Goal: Answer question/provide support

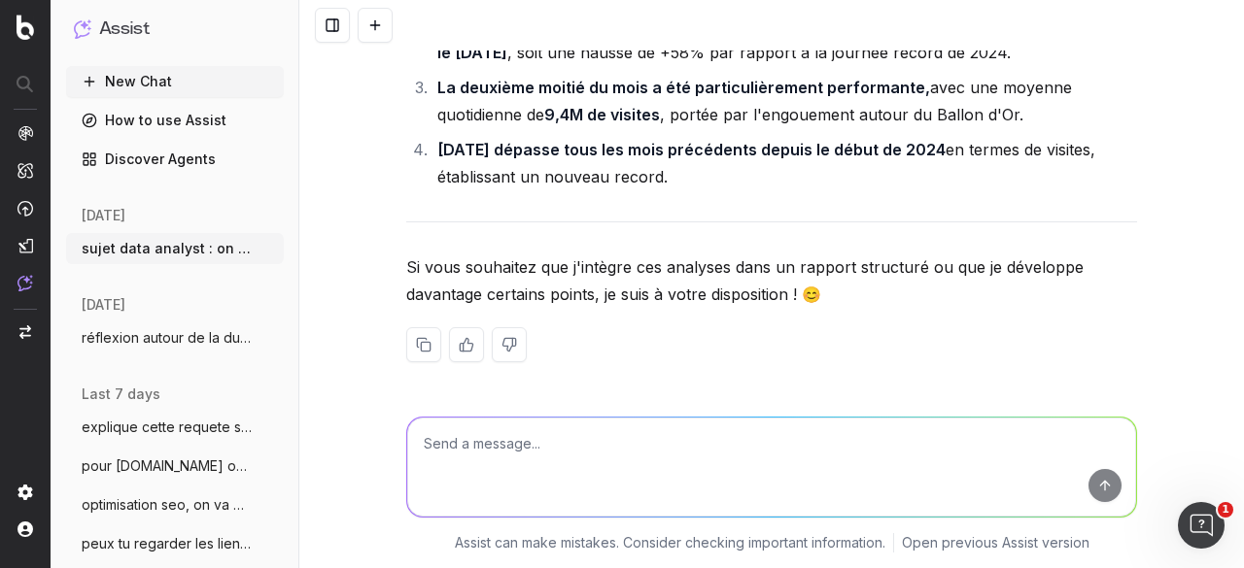
scroll to position [19208, 0]
drag, startPoint x: 418, startPoint y: 89, endPoint x: 743, endPoint y: 362, distance: 424.9
copy div "Insights clés : [DATE] est marqué par une forte performance globale, avec une m…"
click at [387, 233] on div "Pour le rapport de [DATE], nous allons suivre une structure similaire à celle d…" at bounding box center [771, 284] width 944 height 568
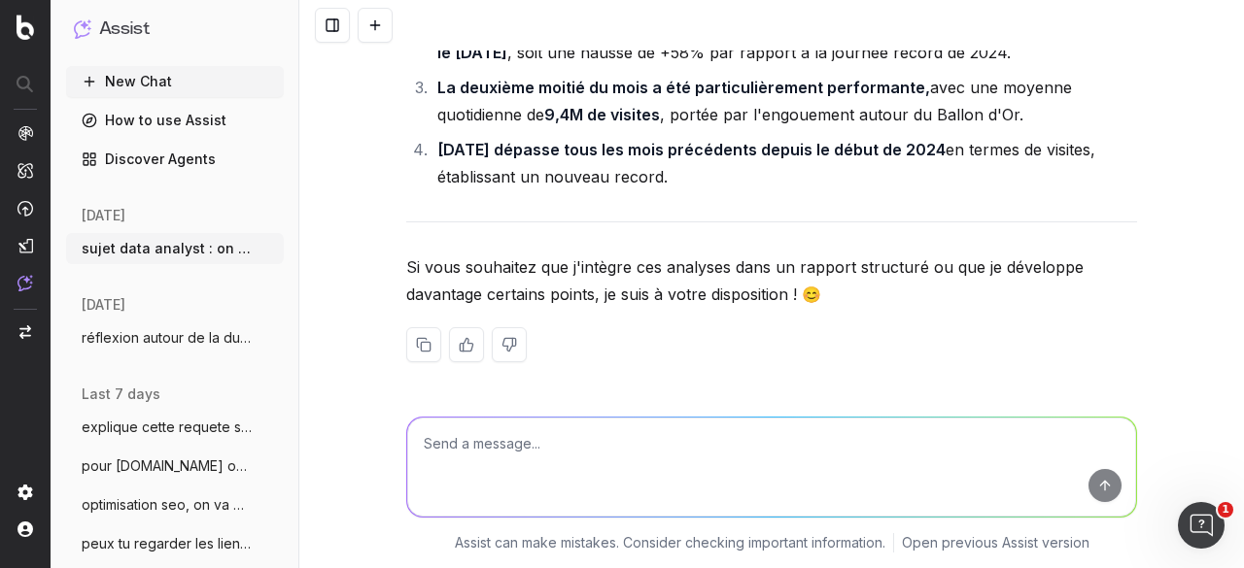
click at [503, 448] on textarea at bounding box center [771, 467] width 729 height 99
paste textarea "8 773 714"
type textarea "Ballon d'or2024 etait le [DATE] et 8 773 714 de visites"
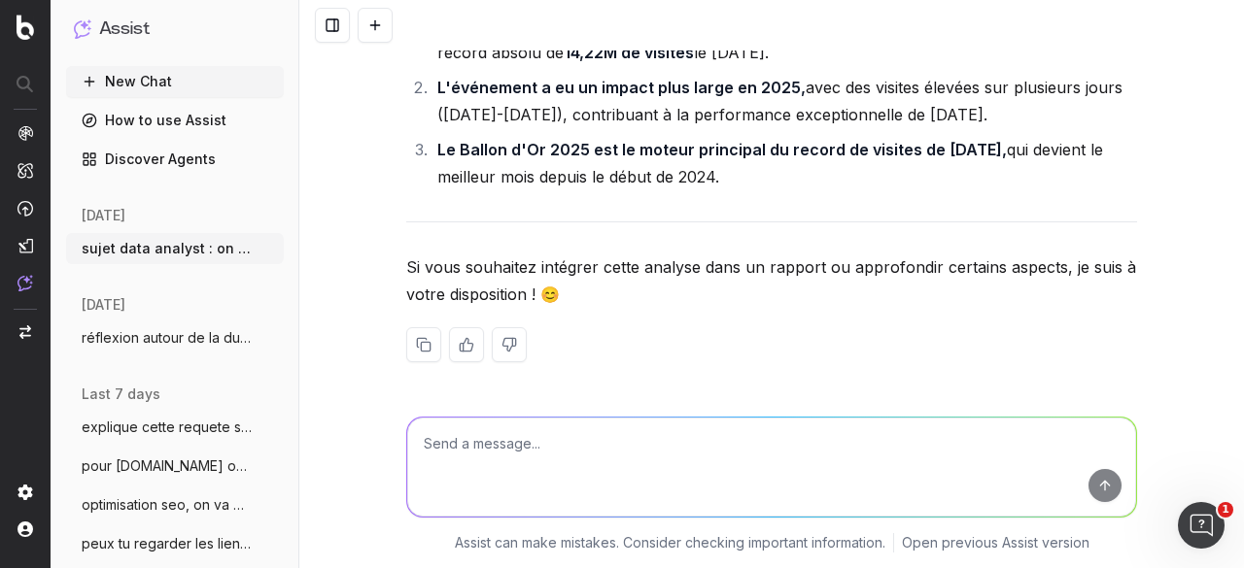
scroll to position [21249, 0]
drag, startPoint x: 830, startPoint y: 212, endPoint x: 430, endPoint y: 189, distance: 400.0
click at [431, 66] on li "Le Ballon d'Or 2025 a surpassé celui de 2024 en termes de visites (+62,1%), att…" at bounding box center [783, 39] width 705 height 54
copy li "Le Ballon d'Or 2025 a surpassé celui de 2024 en termes de visites (+62,1%), att…"
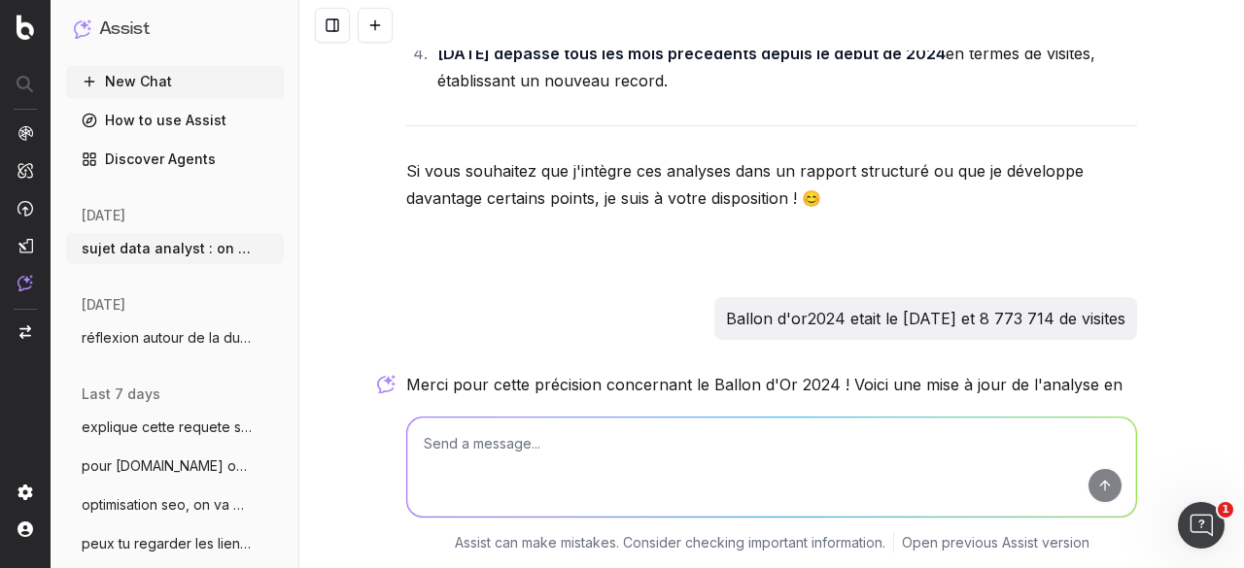
scroll to position [19208, 0]
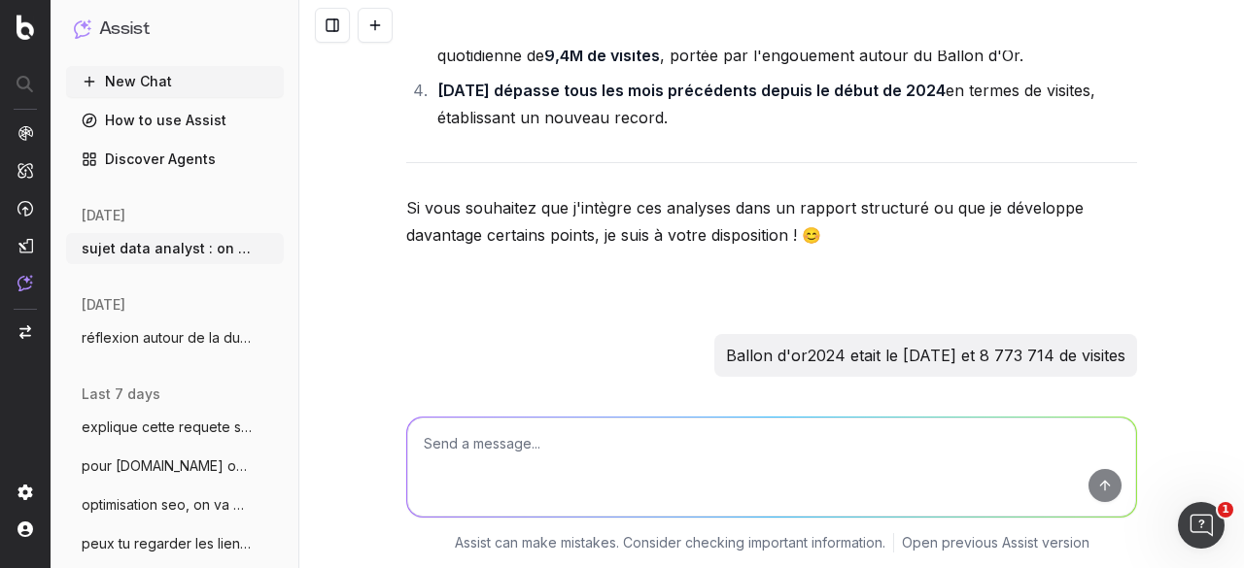
click at [498, 457] on textarea at bounding box center [771, 467] width 729 height 99
paste textarea "• Dans les insighst clés parle aussi du nombre total de visites, puis fini par …"
type textarea "• Dans les insighst clés parle aussi du nombre total de visites, puis fini par …"
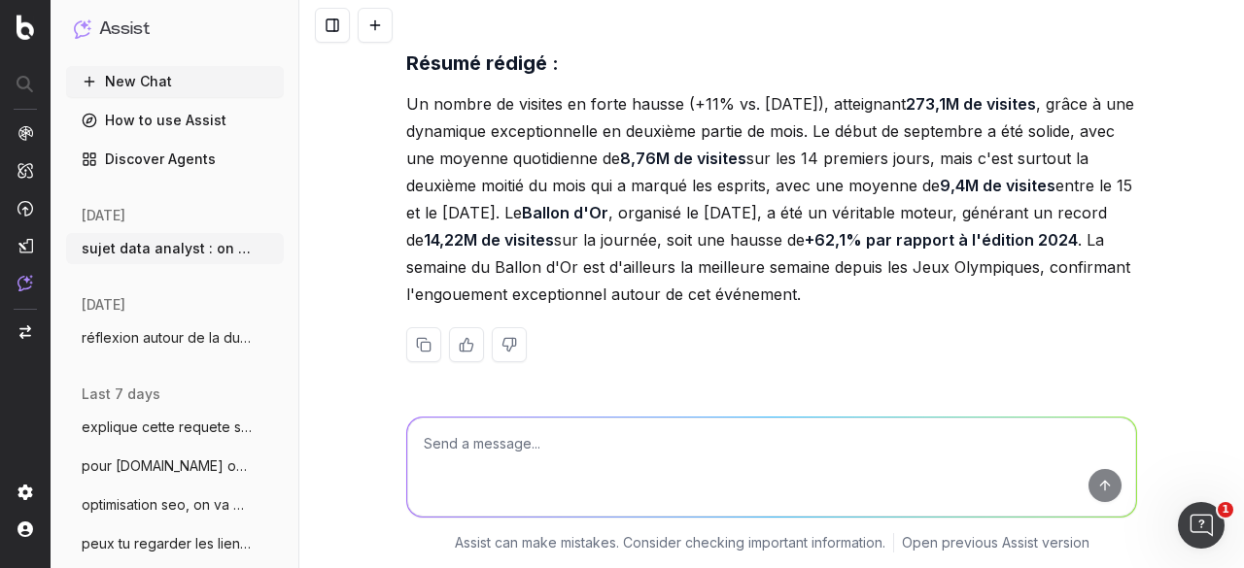
scroll to position [22279, 0]
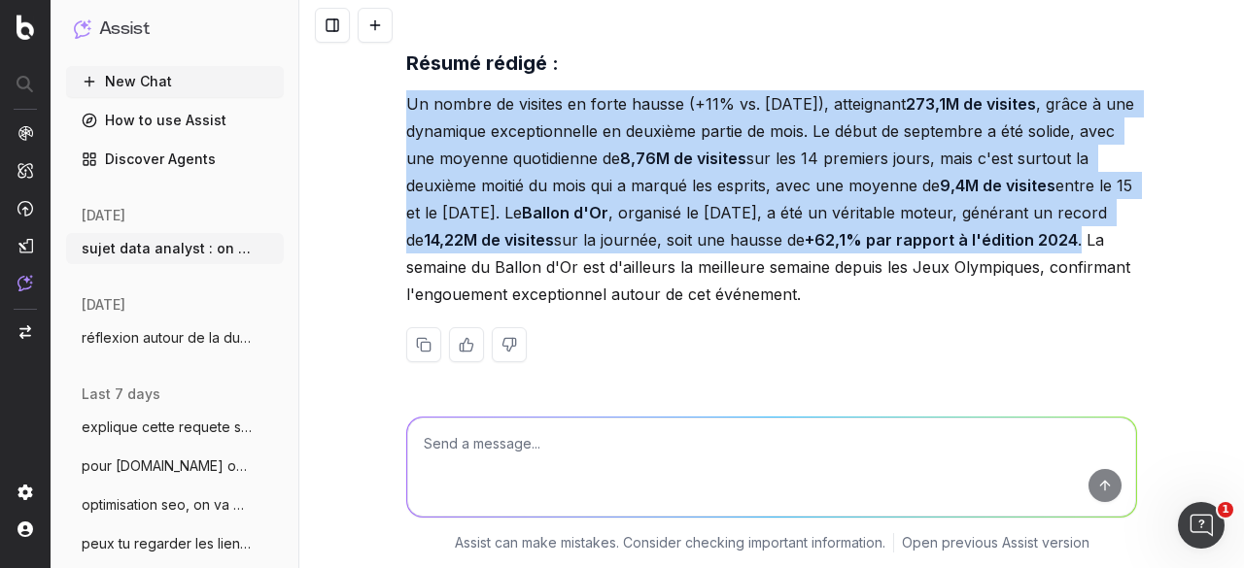
drag, startPoint x: 385, startPoint y: 200, endPoint x: 506, endPoint y: 360, distance: 201.1
click at [506, 360] on div "Pour le rapport de [DATE], nous allons suivre une structure similaire à celle d…" at bounding box center [771, 284] width 944 height 568
copy p "Un nombre de visites en forte hausse (+11% vs. [DATE]), atteignant 273,1M de vi…"
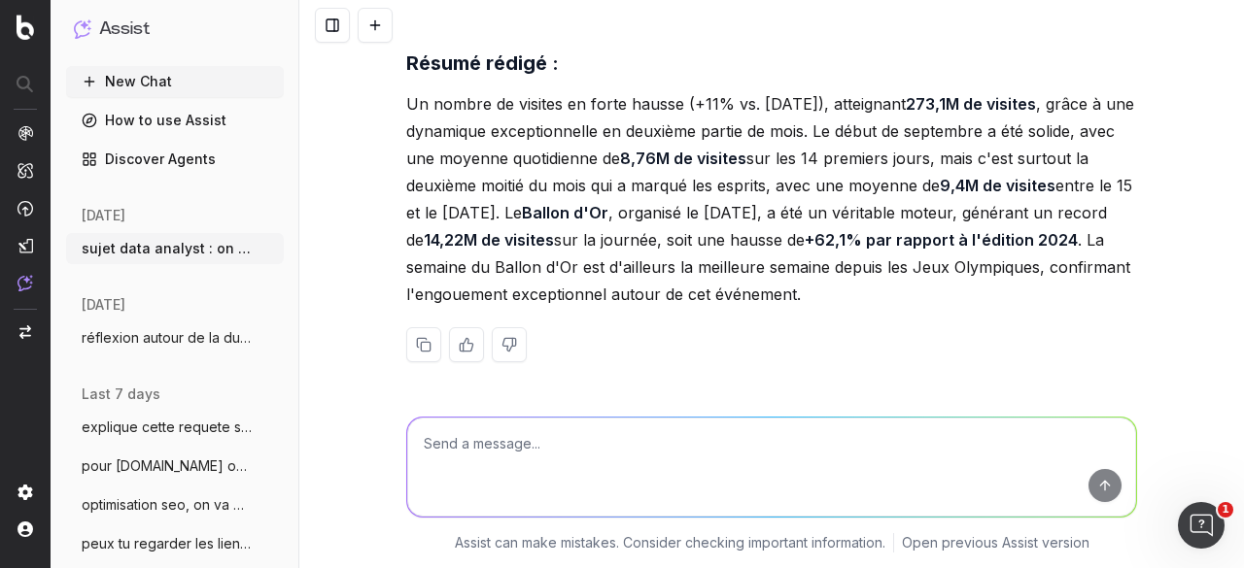
click at [524, 448] on textarea at bounding box center [771, 467] width 729 height 99
paste textarea "J’ai amélioré mais il en reste encore, parle que c’est le meilleur mois de 2025…"
type textarea "améliore : J’ai amélioré mais il en reste encore, parle que c’est le meilleur m…"
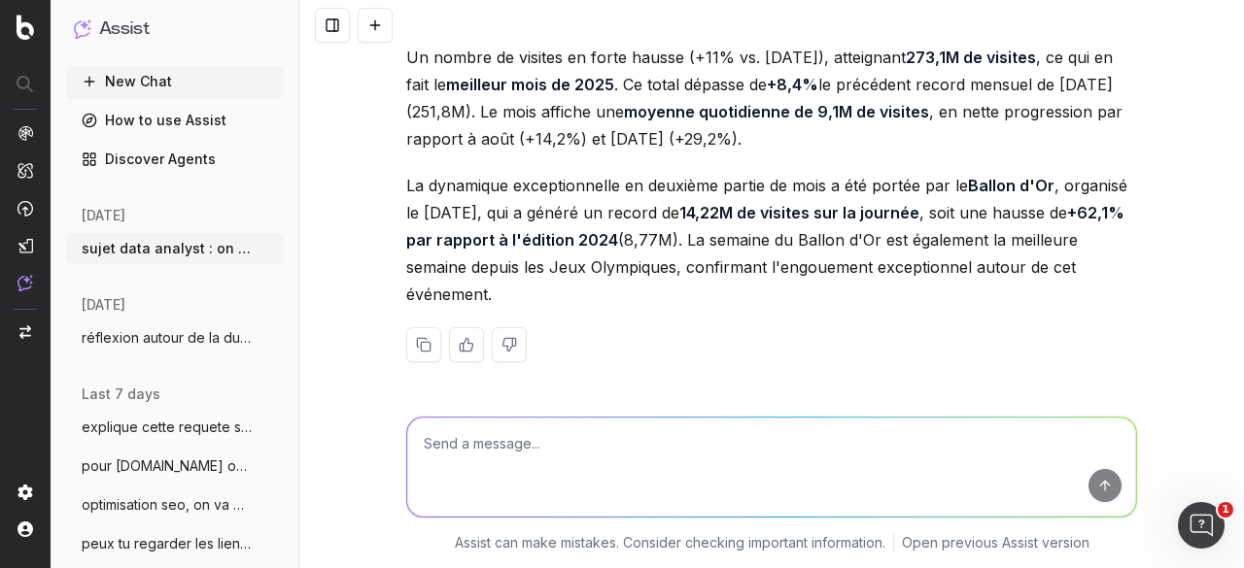
scroll to position [22998, 0]
drag, startPoint x: 511, startPoint y: 346, endPoint x: 379, endPoint y: 102, distance: 277.4
click at [379, 102] on div "Pour le rapport de [DATE], nous allons suivre une structure similaire à celle d…" at bounding box center [771, 284] width 944 height 568
copy div "Un nombre de visites en forte hausse (+11% vs. [DATE]), atteignant 273,1M de vi…"
click at [509, 437] on textarea at bounding box center [771, 467] width 729 height 99
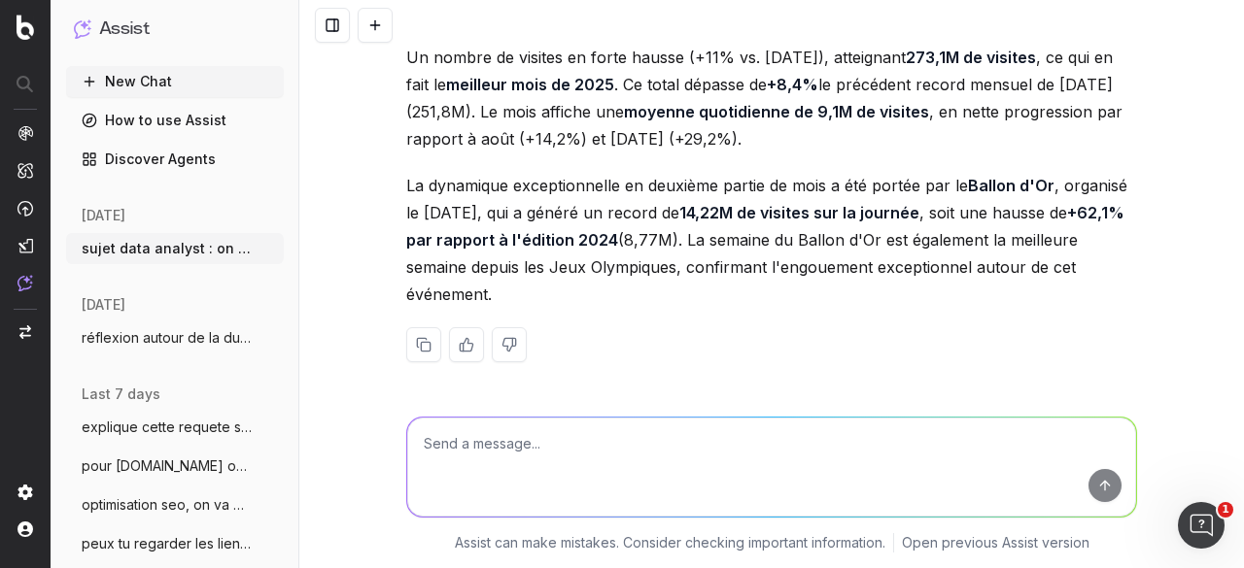
paste textarea "Voici la version finale du 1er point de ce compte rendu sur les chiffres de sep…"
type textarea "Voici la version finale du 1er point de ce compte rendu sur les chiffres de sep…"
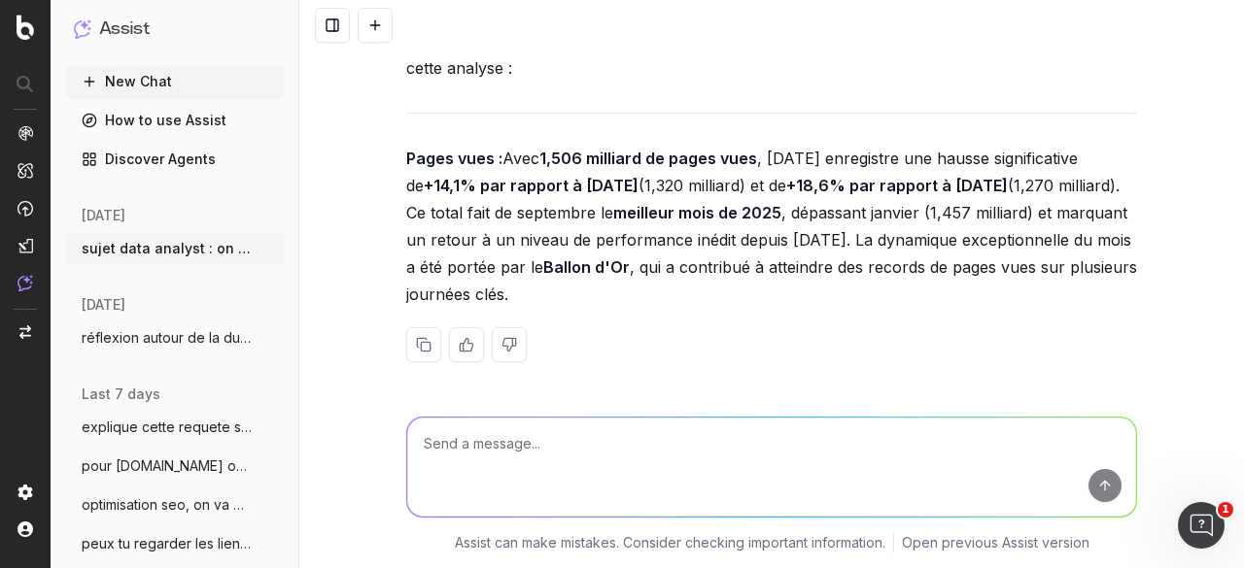
scroll to position [23678, 0]
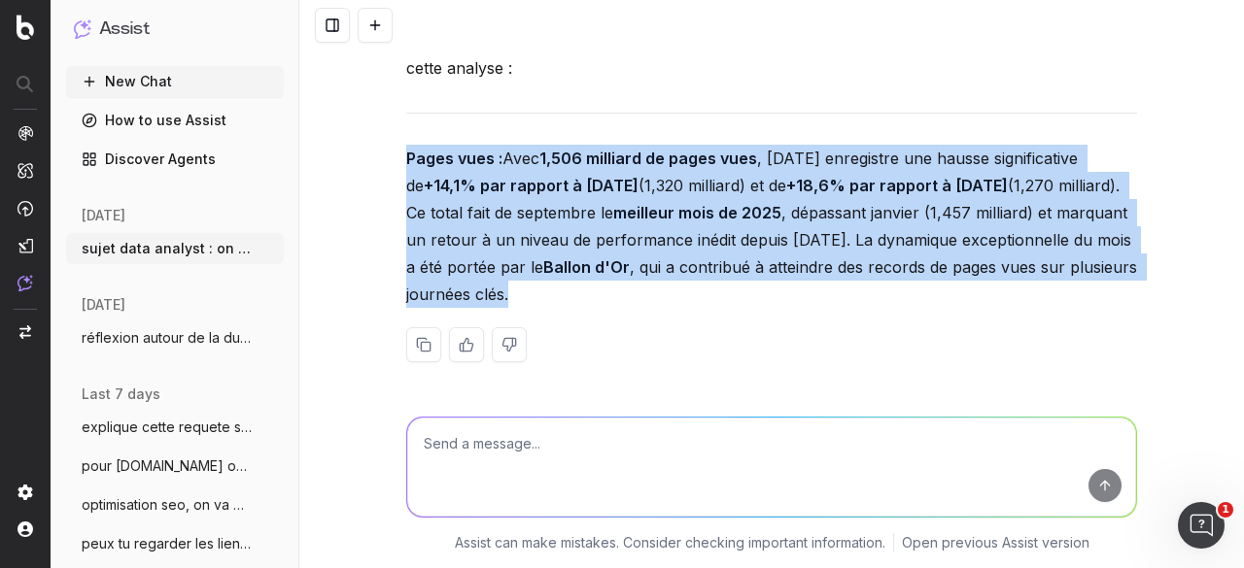
drag, startPoint x: 398, startPoint y: 190, endPoint x: 808, endPoint y: 334, distance: 434.5
click at [808, 308] on p "Pages vues : Avec 1,506 milliard de pages vues , [DATE] enregistre une hausse s…" at bounding box center [771, 226] width 731 height 163
copy p "Pages vues : Avec 1,506 milliard de pages vues , [DATE] enregistre une hausse s…"
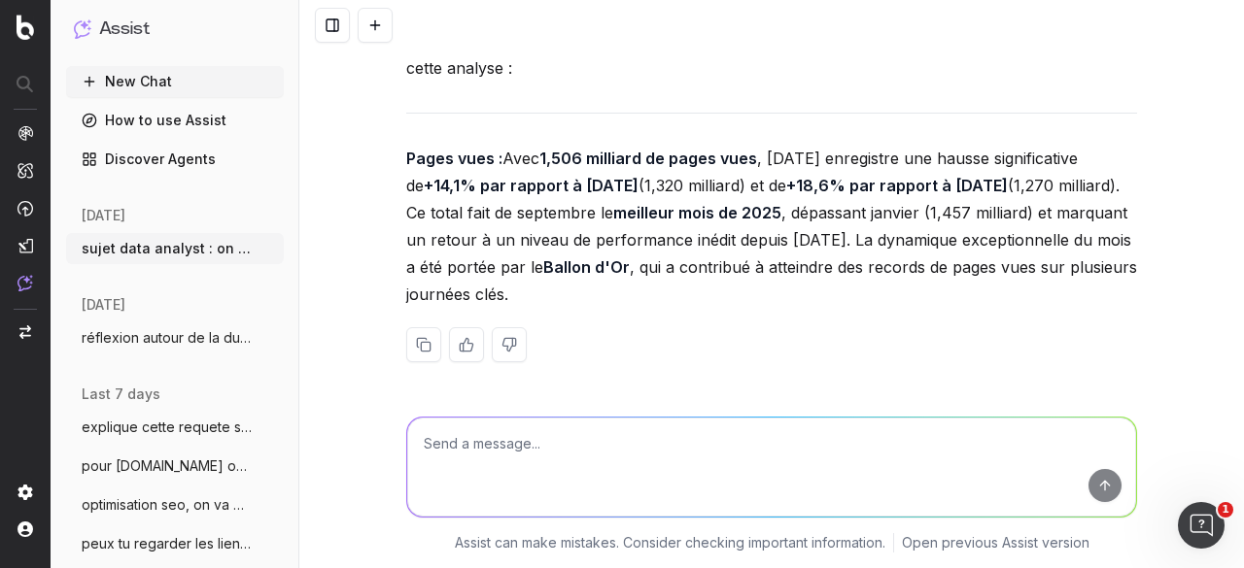
click at [510, 467] on textarea at bounding box center [771, 467] width 729 height 99
paste textarea "On peut un peu amélioré en disant le nombre de pages vues du ballon d’or 2025 :…"
type textarea "On peut un peu amélioré en disant le nombre de pages vues du ballon d’or 2025 :…"
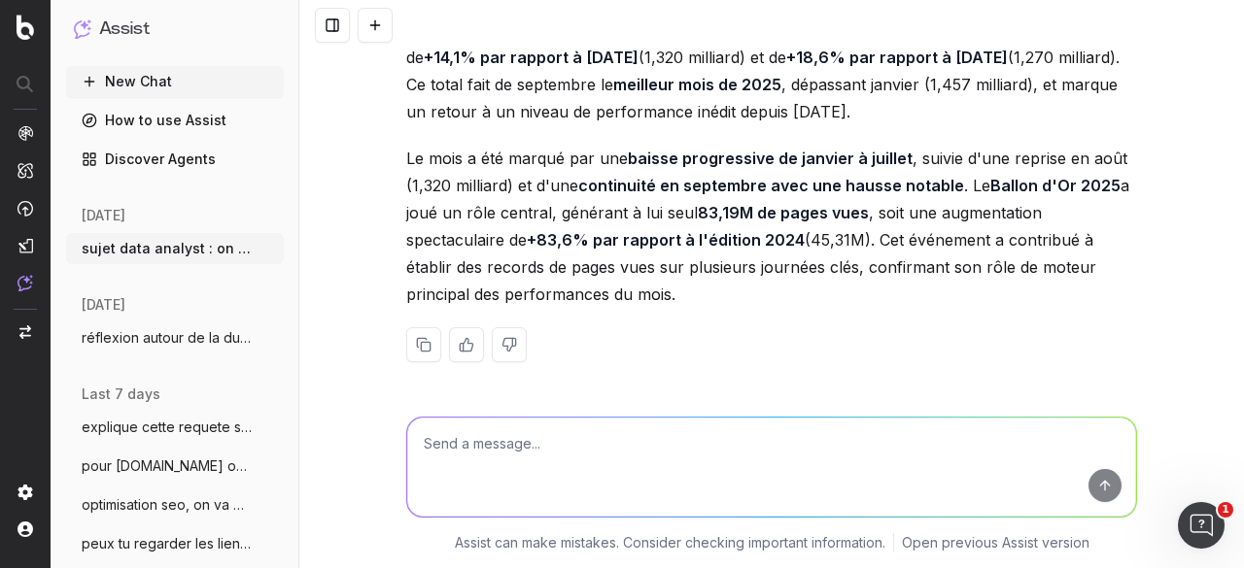
scroll to position [24279, 0]
drag, startPoint x: 673, startPoint y: 349, endPoint x: 393, endPoint y: 87, distance: 383.6
copy div "Pages vues : Avec 1,506 milliard de pages vues , [DATE] enregistre une hausse s…"
click at [536, 462] on textarea at bounding box center [771, 467] width 729 height 99
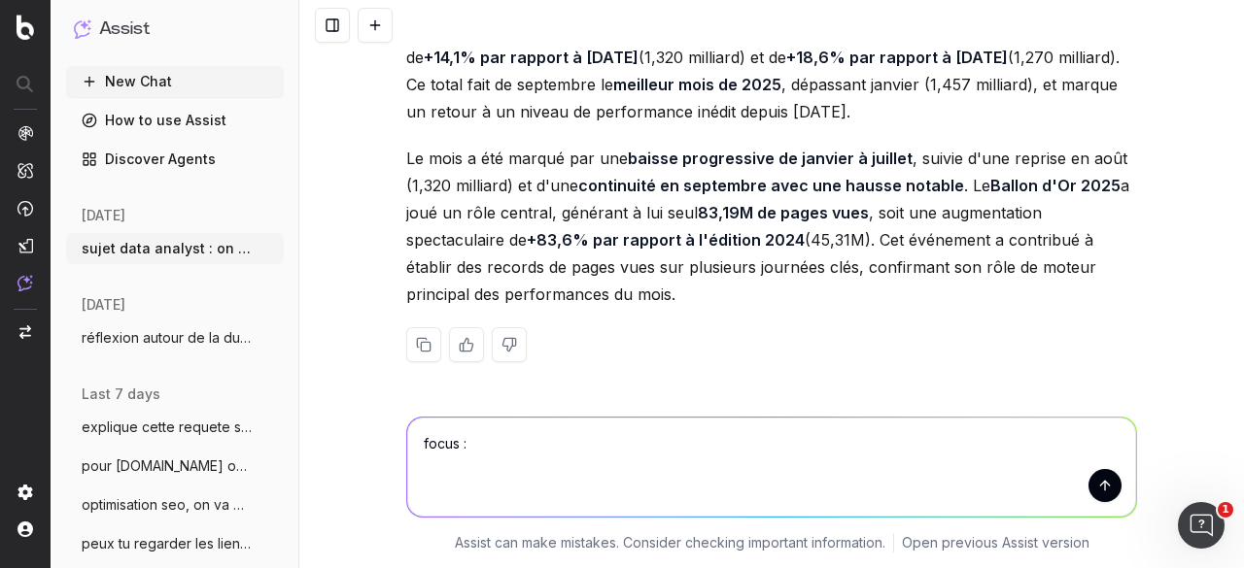
paste textarea "Septembre suit la tendance de la fin de mois d’août de meilleures performances …"
type textarea "focus : Septembre suit la tendance de la fin de mois d’août de meilleures perfo…"
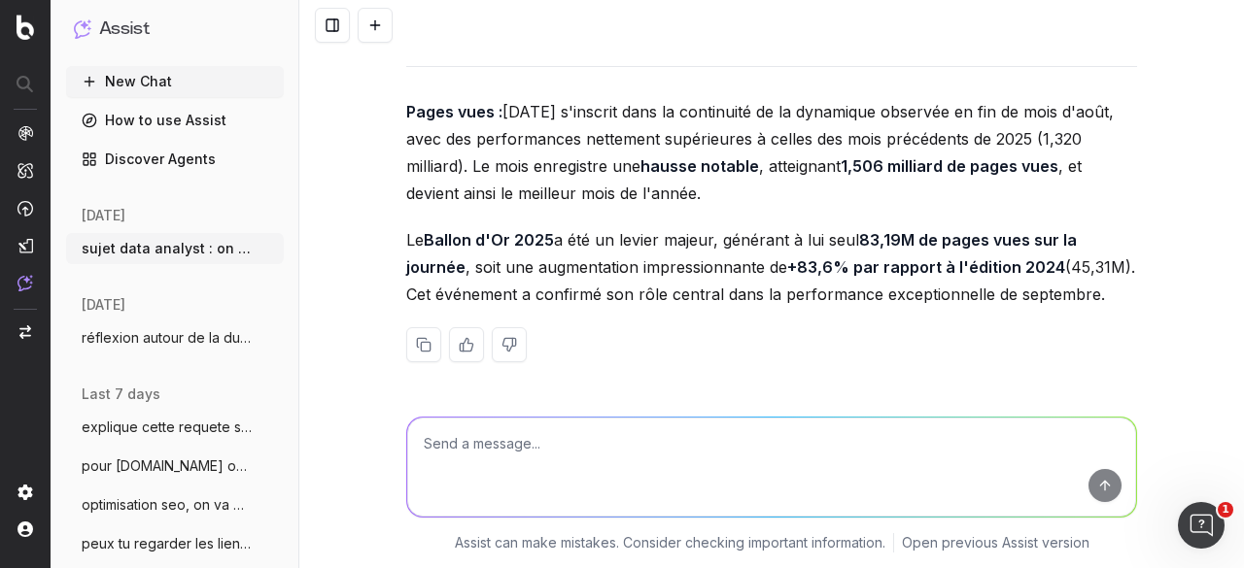
scroll to position [24776, 0]
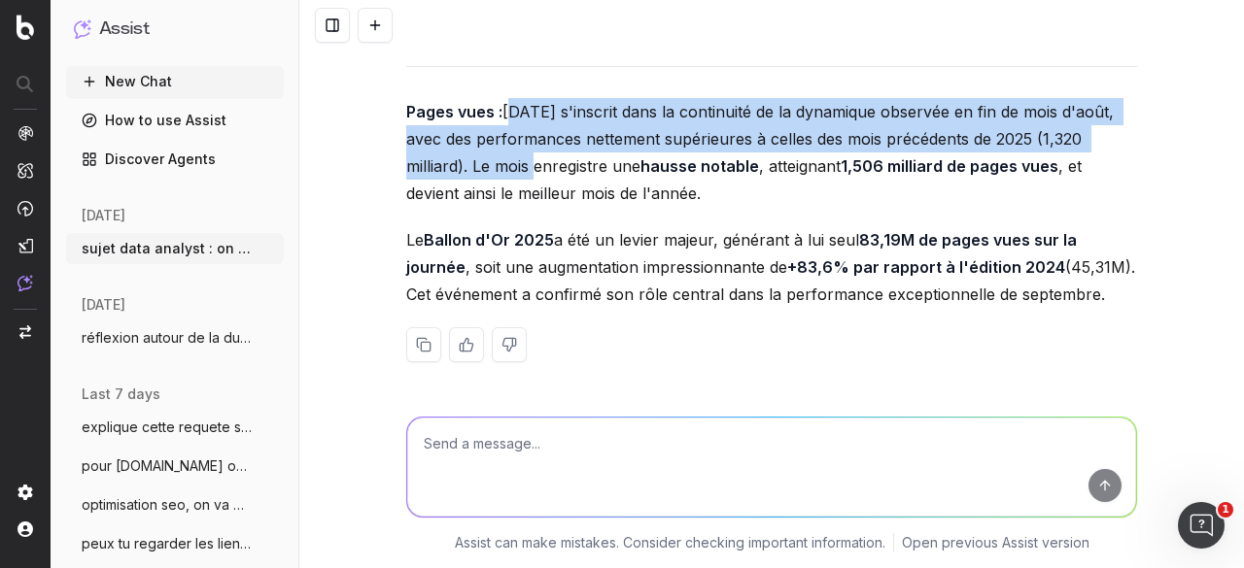
drag, startPoint x: 501, startPoint y: 201, endPoint x: 509, endPoint y: 256, distance: 55.0
click at [509, 207] on p "Pages vues : [DATE] s'inscrit dans la continuité de la dynamique observée en fi…" at bounding box center [771, 152] width 731 height 109
copy p "[DATE] s'inscrit dans la continuité de la dynamique observée en fin de mois d'a…"
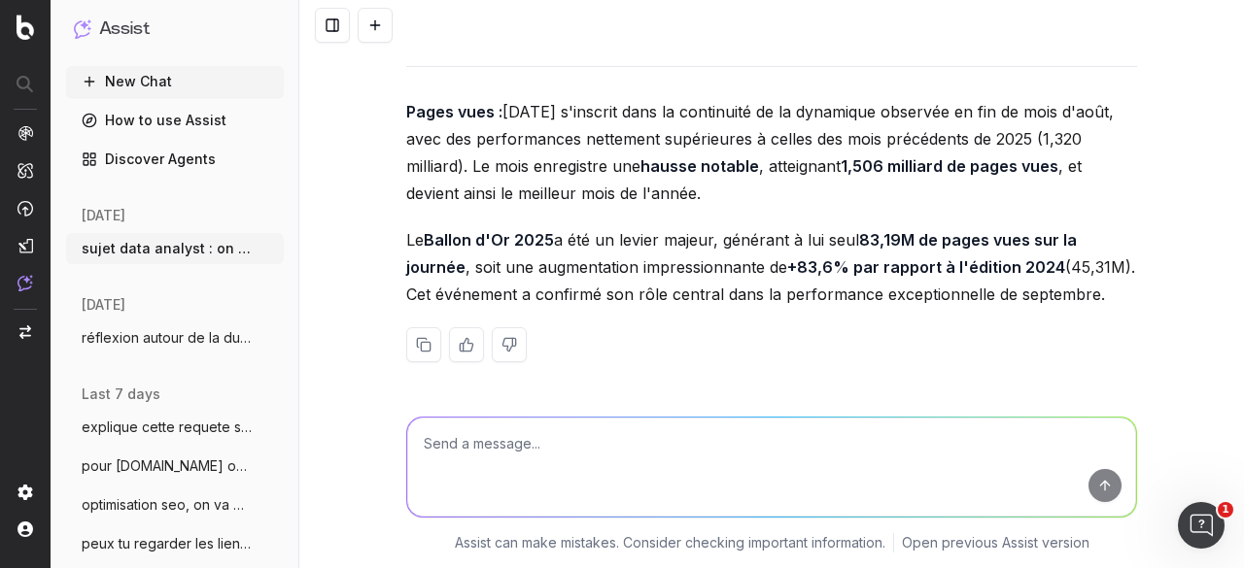
click at [533, 452] on textarea at bounding box center [771, 467] width 729 height 99
paste textarea "Voici la version finale du 2e point de ce compte rendu sur les chiffres de sept…"
type textarea "Voici la version finale du 2e point de ce compte rendu sur les chiffres de sept…"
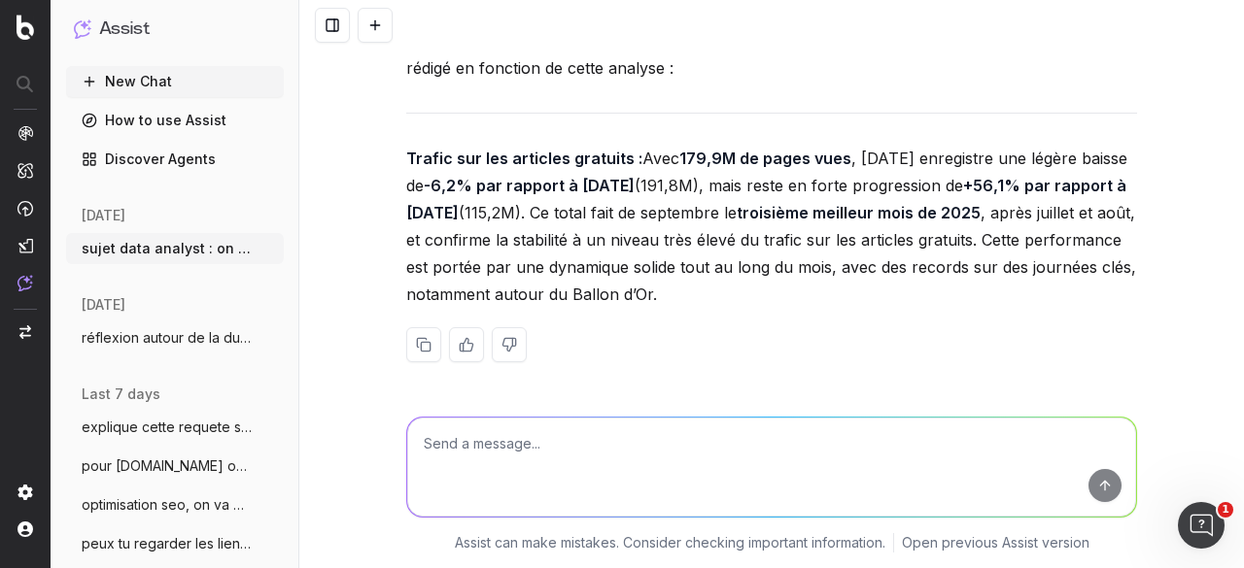
scroll to position [25558, 0]
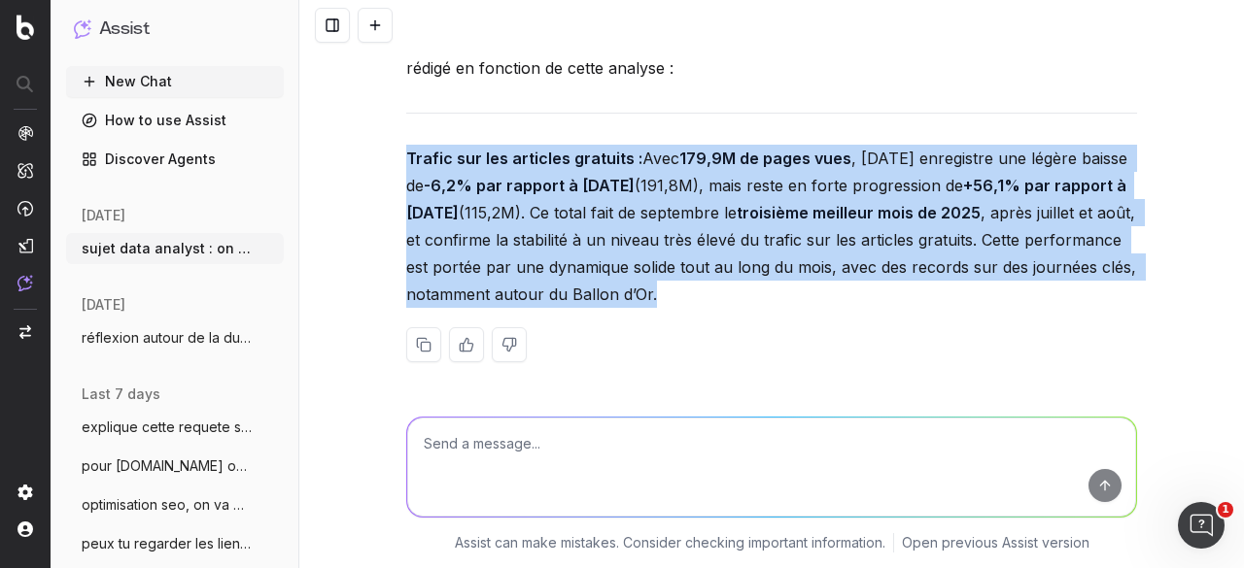
drag, startPoint x: 395, startPoint y: 157, endPoint x: 791, endPoint y: 304, distance: 421.8
copy p "Trafic sur les articles gratuits : Avec 179,9M de pages vues , [DATE] enregistr…"
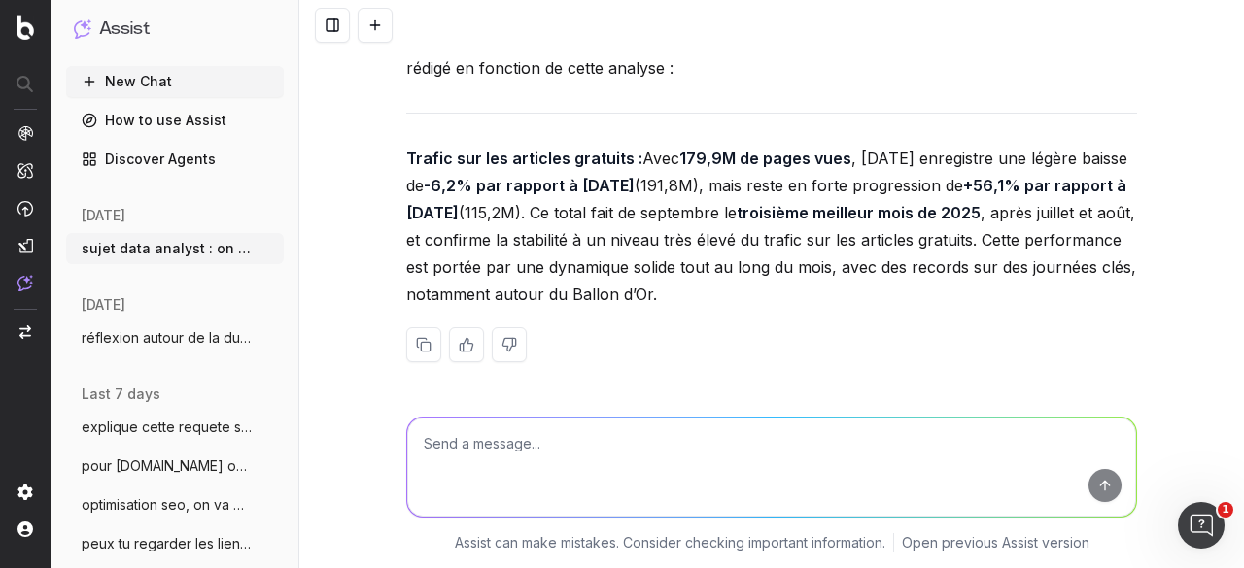
click at [513, 458] on textarea at bounding box center [771, 467] width 729 height 99
paste textarea "Voici la version finale du 3e point de ce compte rendu sur les chiffres de sept…"
type textarea "Voici la version finale du 3e point de ce compte rendu sur les chiffres de sept…"
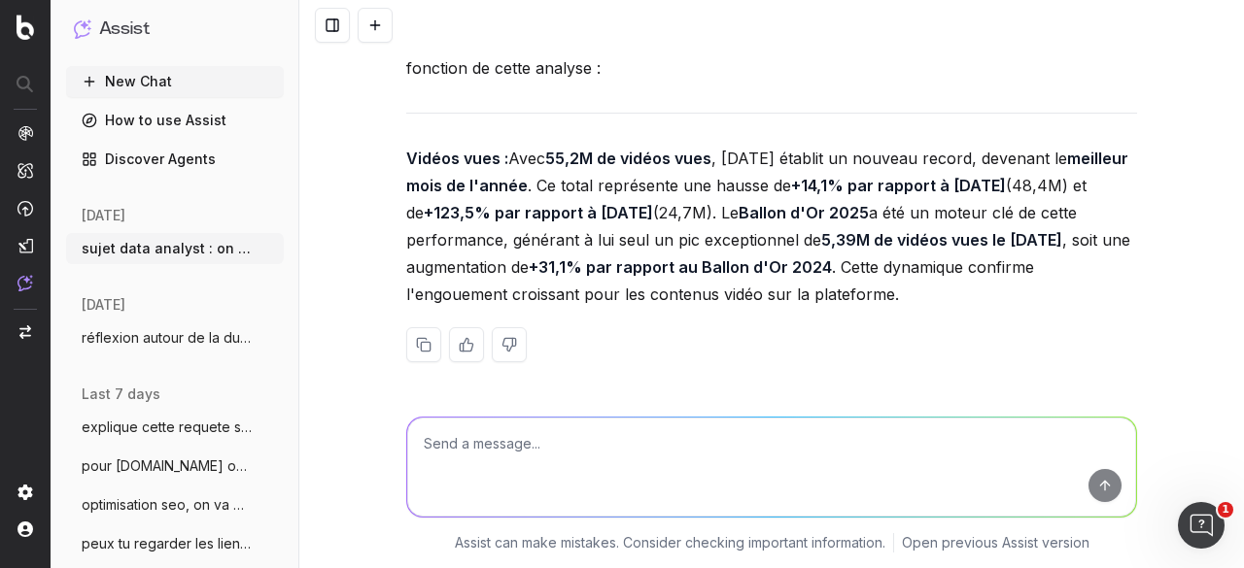
scroll to position [26189, 0]
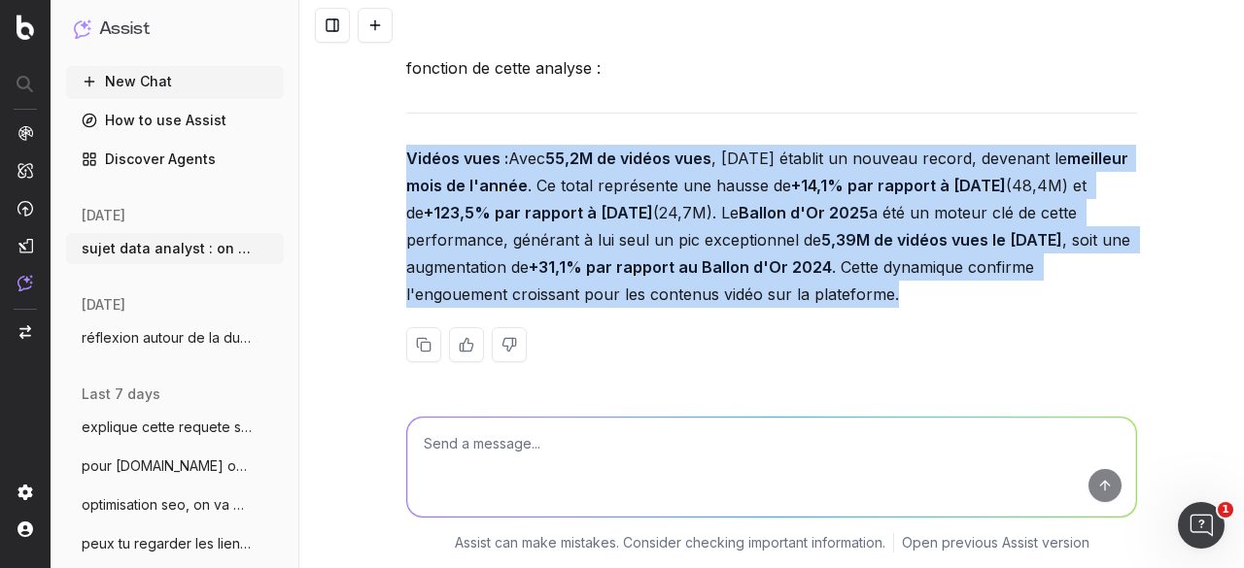
drag, startPoint x: 1053, startPoint y: 298, endPoint x: 396, endPoint y: 162, distance: 670.8
copy p "Vidéos vues : Avec 55,2M de vidéos vues , [DATE] établit un nouveau record, dev…"
click at [369, 192] on div "Pour le rapport de [DATE], nous allons suivre une structure similaire à celle d…" at bounding box center [771, 284] width 944 height 568
click at [671, 258] on p "Vidéos vues : Avec 55,2M de vidéos vues , [DATE] établit un nouveau record, dev…" at bounding box center [771, 226] width 731 height 163
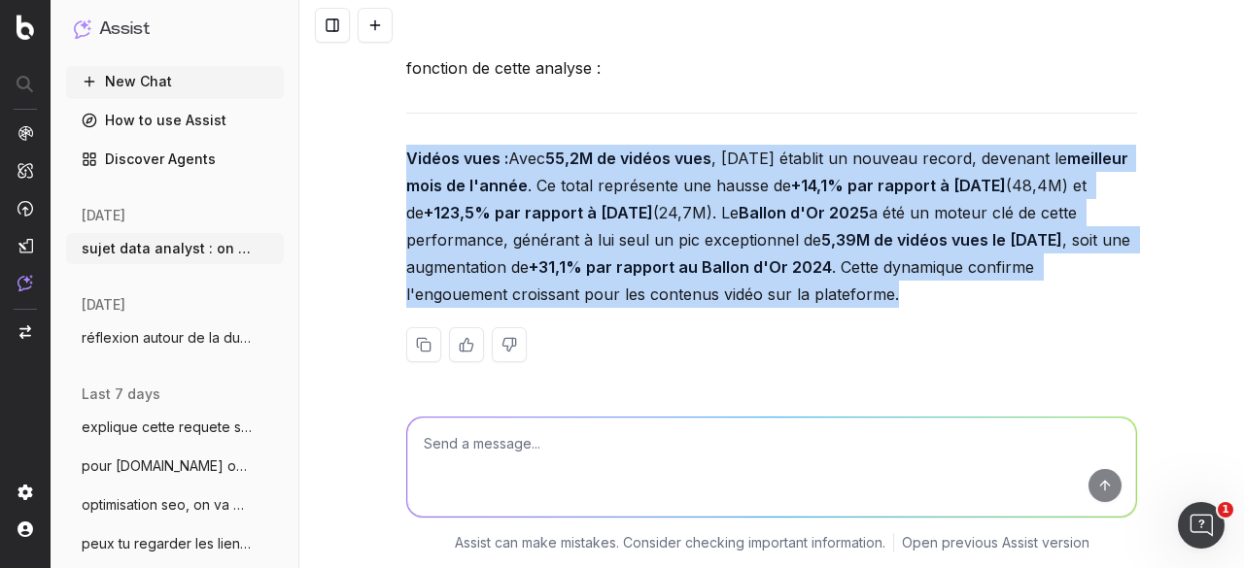
click at [1051, 263] on p "Vidéos vues : Avec 55,2M de vidéos vues , [DATE] établit un nouveau record, dev…" at bounding box center [771, 226] width 731 height 163
click at [1061, 301] on p "Vidéos vues : Avec 55,2M de vidéos vues , [DATE] établit un nouveau record, dev…" at bounding box center [771, 226] width 731 height 163
